Goal: Book appointment/travel/reservation

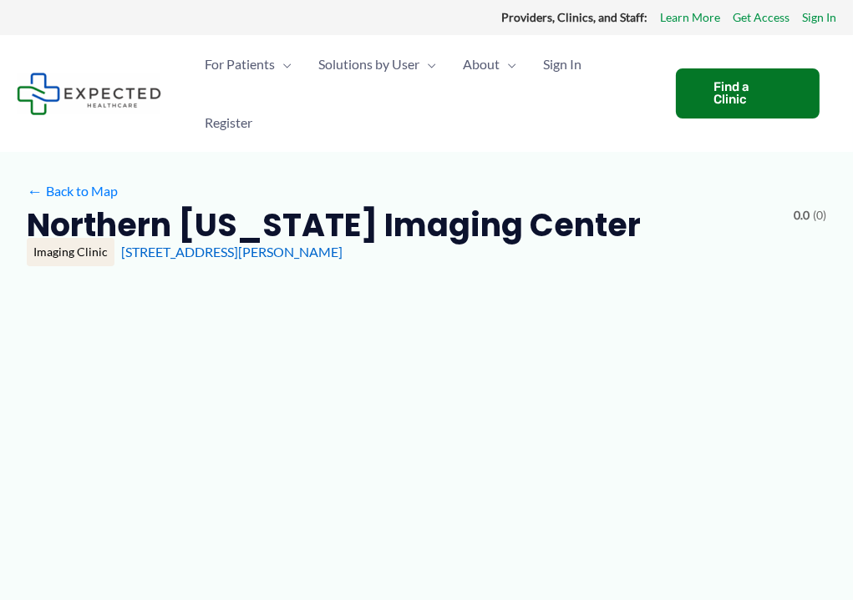
type input "**********"
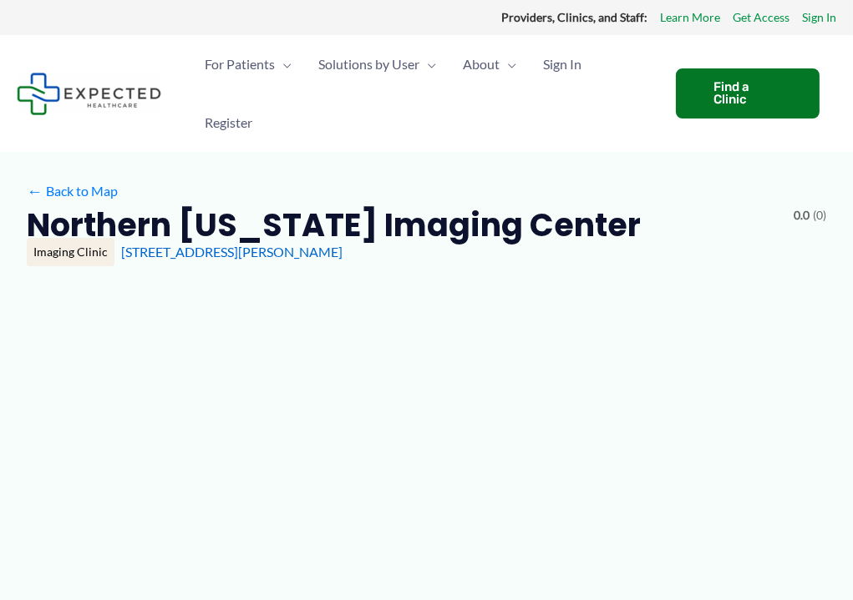
type input "**********"
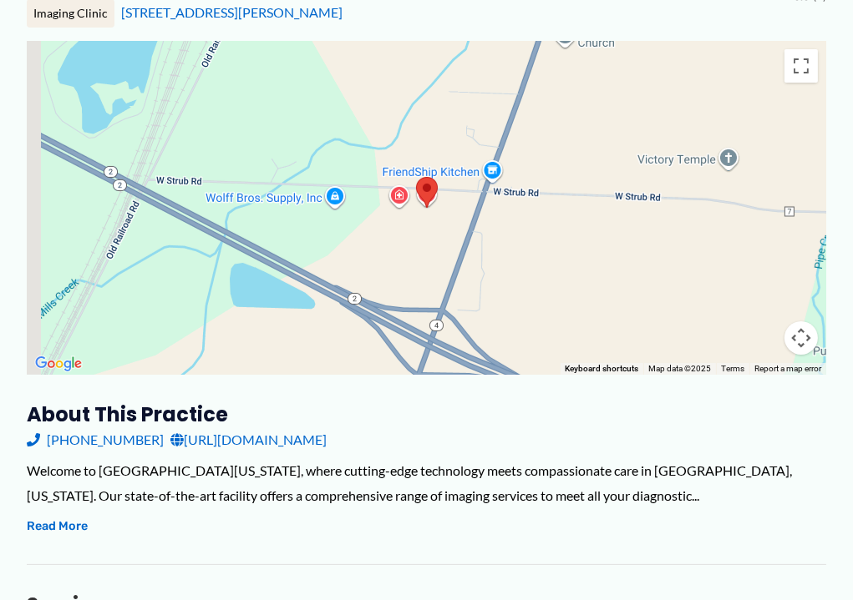
scroll to position [501, 0]
